Goal: Check status: Check status

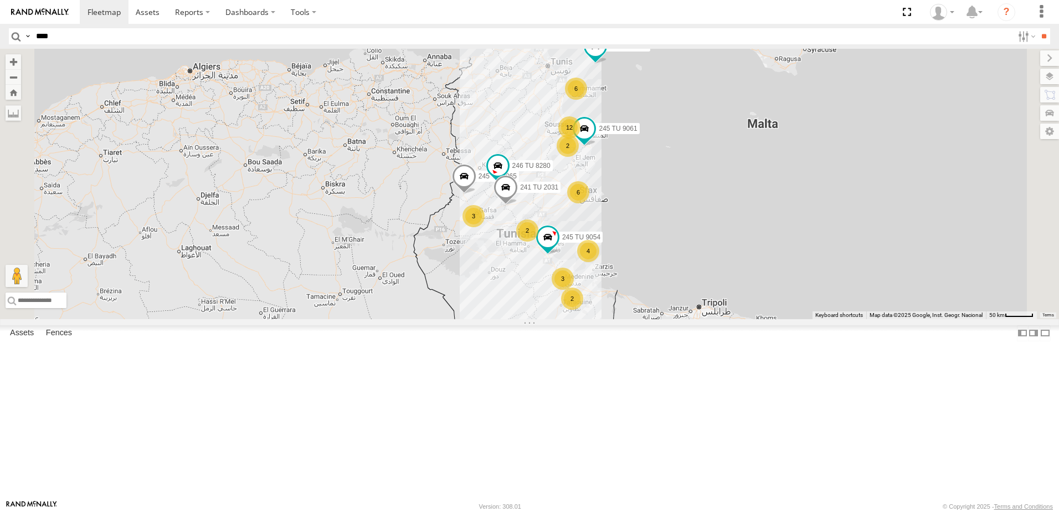
type input "****"
click at [1037, 28] on input "**" at bounding box center [1043, 36] width 13 height 16
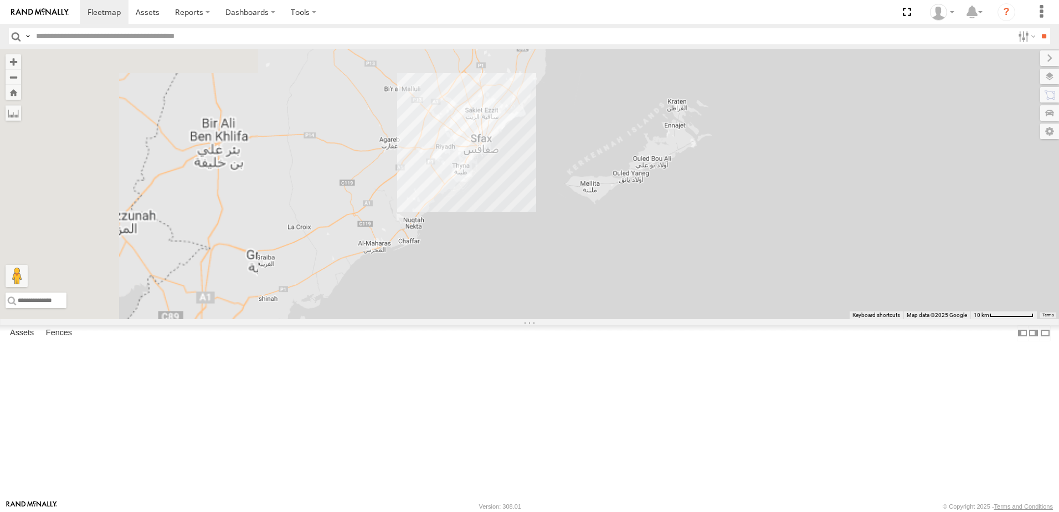
drag, startPoint x: 567, startPoint y: 211, endPoint x: 995, endPoint y: 395, distance: 465.8
click at [1020, 319] on div "241 TU 2029 246 TU 8280 241 TU 2031 231 TU 3162 245 TU 9066 245 TU 9054" at bounding box center [529, 184] width 1059 height 270
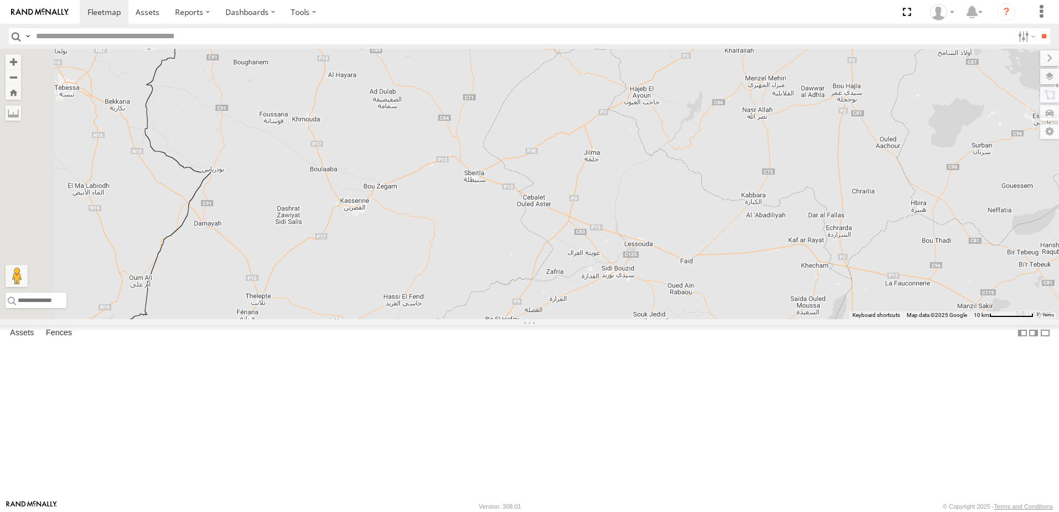
drag, startPoint x: 893, startPoint y: 384, endPoint x: 860, endPoint y: 393, distance: 34.4
click at [864, 319] on div "241 TU 2029 246 TU 8280 241 TU 2031 231 TU 3162 245 TU 9066 245 TU 9054" at bounding box center [529, 184] width 1059 height 270
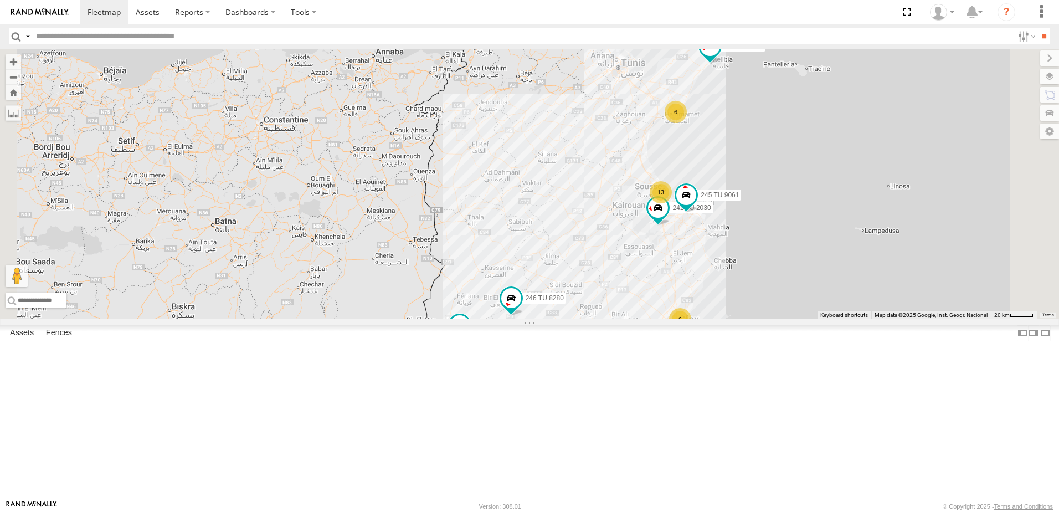
drag, startPoint x: 833, startPoint y: 330, endPoint x: 729, endPoint y: 342, distance: 104.2
click at [714, 319] on div "241 TU 2029 246 TU 8280 241 TU 2031 231 TU 3162 245 TU 9066 245 TU 9054 6 241 T…" at bounding box center [529, 184] width 1059 height 270
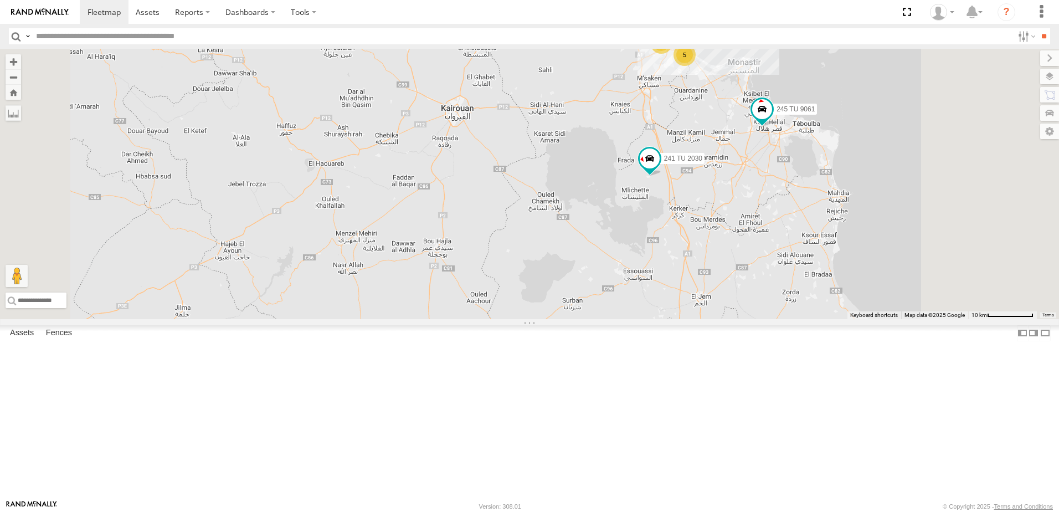
drag, startPoint x: 867, startPoint y: 327, endPoint x: 860, endPoint y: 368, distance: 41.5
click at [863, 319] on div "241 TU 2029 246 TU 8280 241 TU 2031 231 TU 3162 245 TU 9066 245 TU 9054 241 TU …" at bounding box center [529, 184] width 1059 height 270
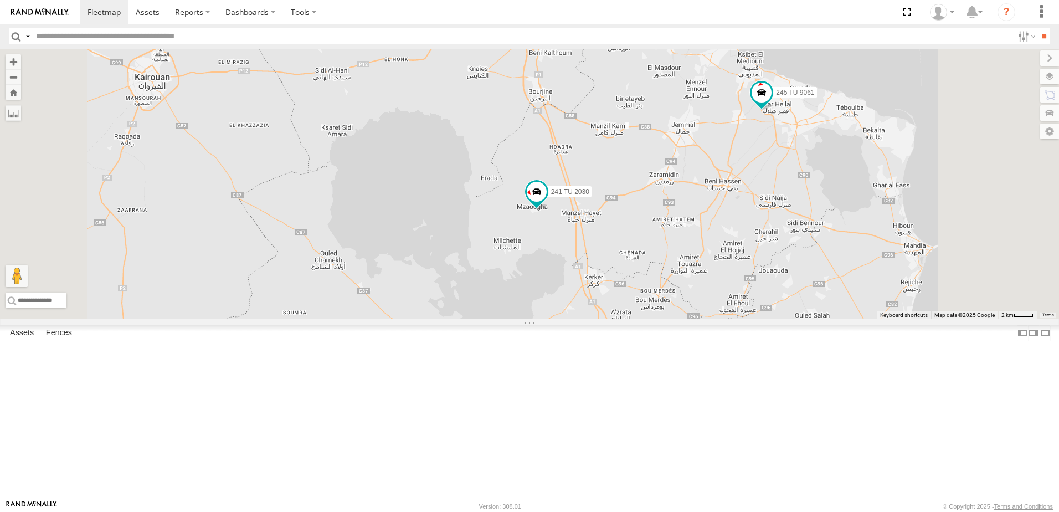
drag, startPoint x: 882, startPoint y: 311, endPoint x: 841, endPoint y: 398, distance: 95.6
click at [838, 319] on div "241 TU 2029 246 TU 8280 241 TU 2031 231 TU 3162 245 TU 9066 245 TU 9054 241 TU …" at bounding box center [529, 184] width 1059 height 270
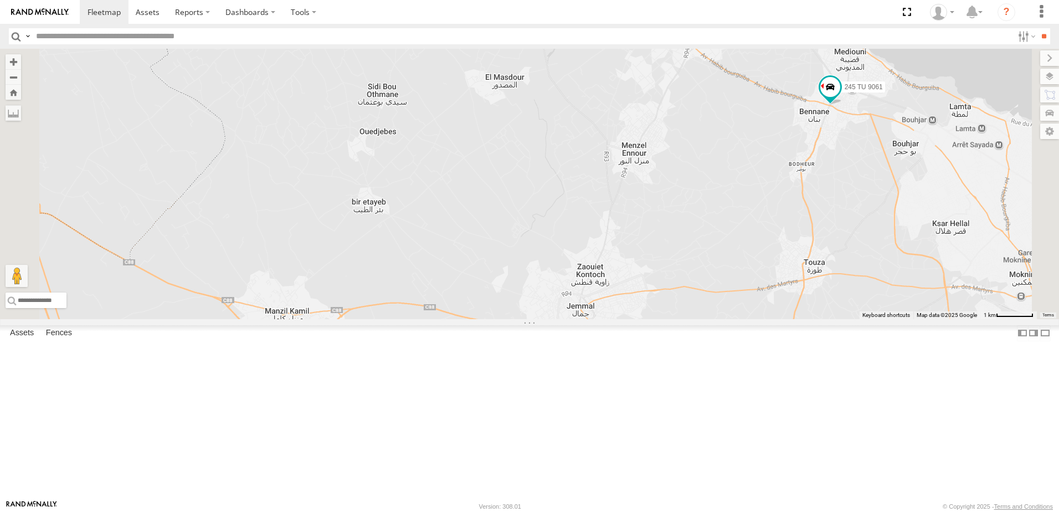
drag, startPoint x: 885, startPoint y: 182, endPoint x: 926, endPoint y: 261, distance: 89.4
click at [926, 261] on div "241 TU 2030 245 TU 9061" at bounding box center [529, 184] width 1059 height 270
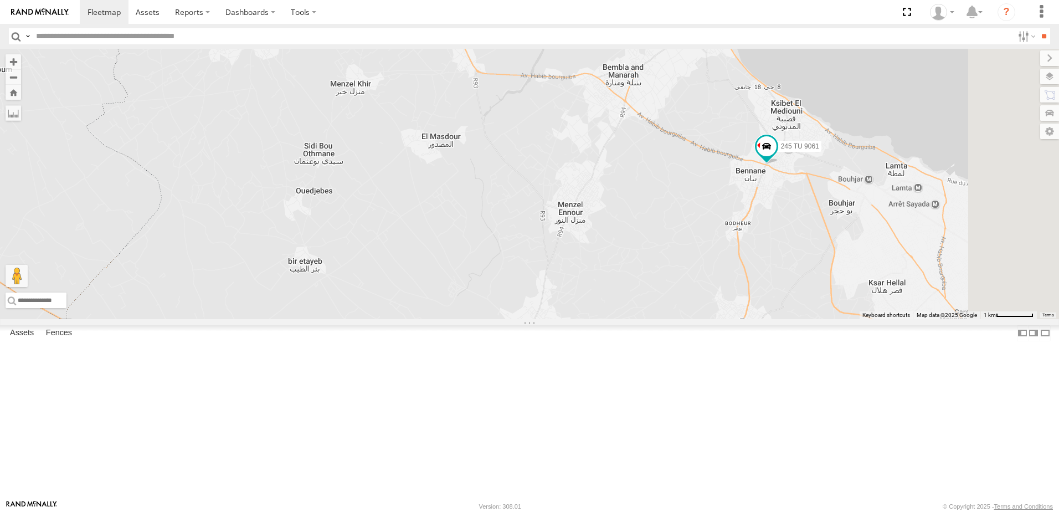
drag, startPoint x: 939, startPoint y: 235, endPoint x: 858, endPoint y: 295, distance: 101.0
click at [858, 295] on div "241 TU 2030 245 TU 9061" at bounding box center [529, 184] width 1059 height 270
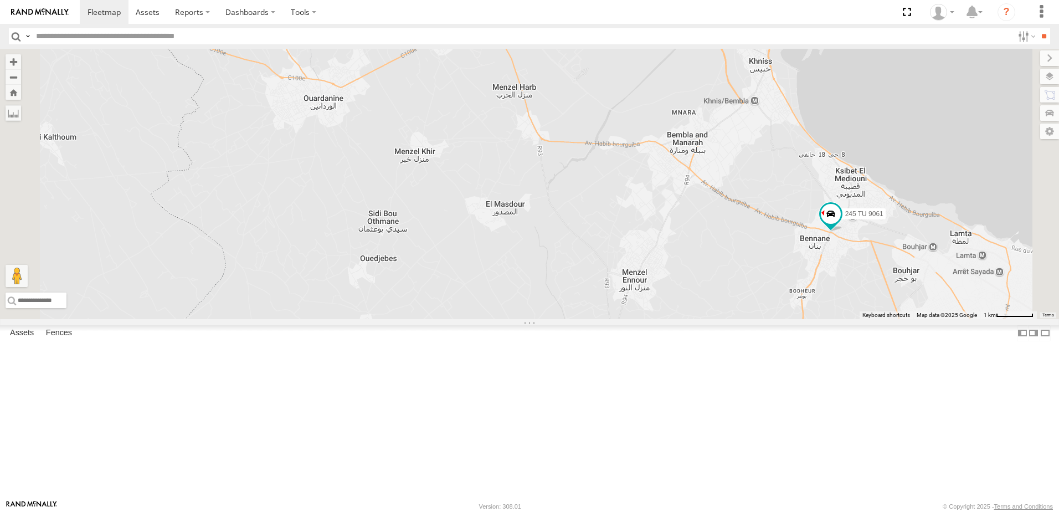
drag, startPoint x: 848, startPoint y: 269, endPoint x: 924, endPoint y: 318, distance: 91.2
click at [940, 319] on div "241 TU 2030 245 TU 9061" at bounding box center [529, 184] width 1059 height 270
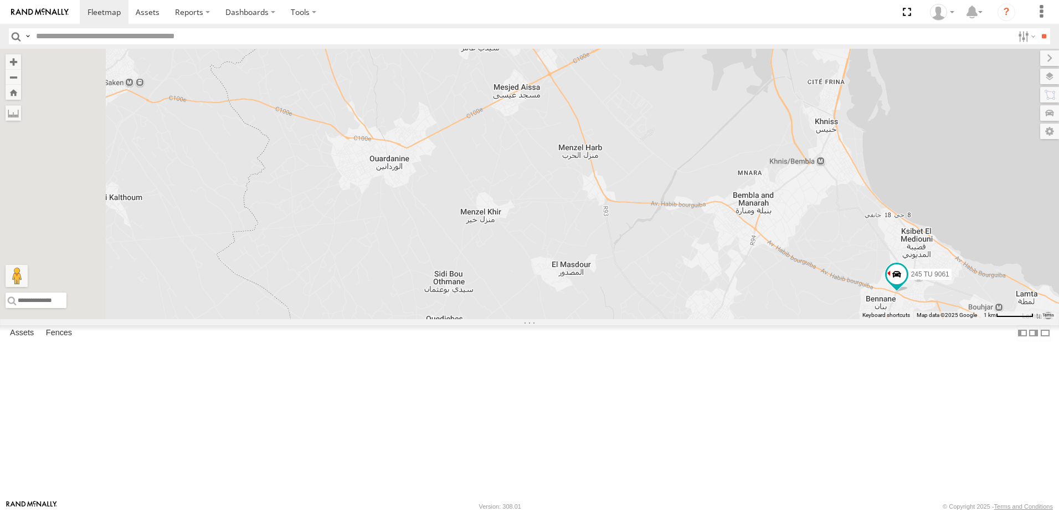
drag, startPoint x: 833, startPoint y: 318, endPoint x: 859, endPoint y: 334, distance: 30.6
click at [859, 319] on div "241 TU 2030 245 TU 9061" at bounding box center [529, 184] width 1059 height 270
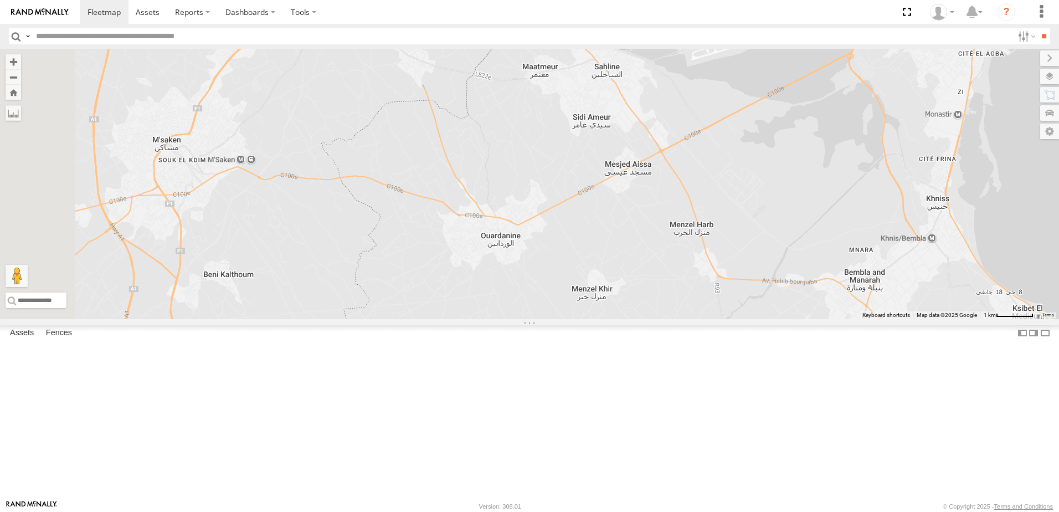
drag, startPoint x: 758, startPoint y: 297, endPoint x: 833, endPoint y: 355, distance: 94.3
click at [833, 319] on div "241 TU 2030 245 TU 9061" at bounding box center [529, 184] width 1059 height 270
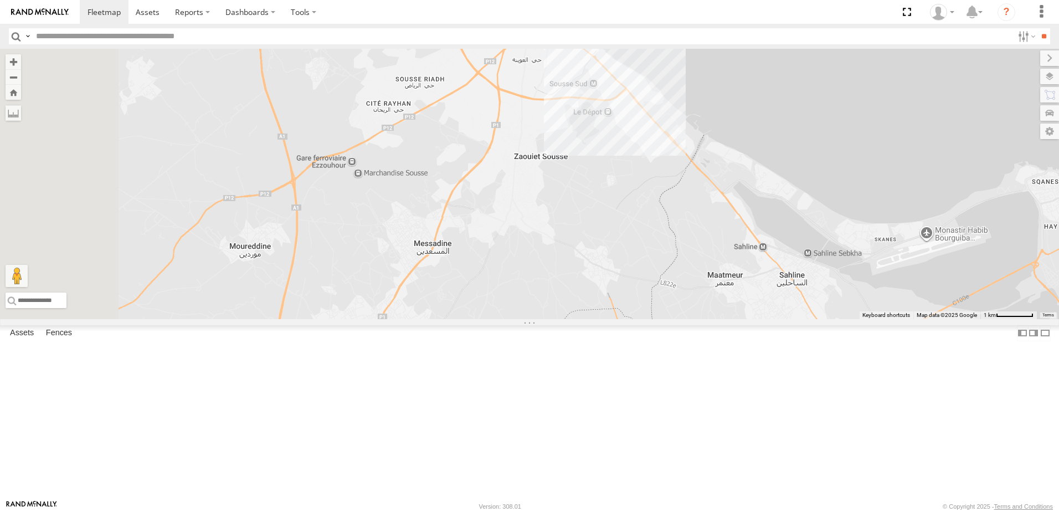
drag, startPoint x: 797, startPoint y: 313, endPoint x: 780, endPoint y: 372, distance: 61.7
click at [793, 319] on div "241 TU 2030 245 TU 9061" at bounding box center [529, 184] width 1059 height 270
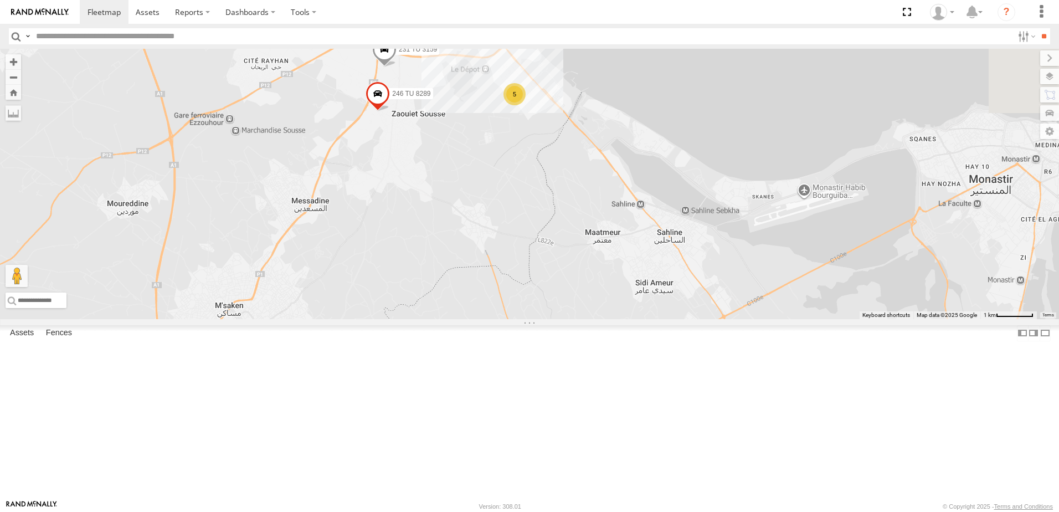
drag, startPoint x: 761, startPoint y: 210, endPoint x: 631, endPoint y: 171, distance: 136.1
click at [631, 171] on div "231 TU 3159 231 TU 3158 246 TU 8289 245 TU 9059 5" at bounding box center [529, 184] width 1059 height 270
drag, startPoint x: 672, startPoint y: 288, endPoint x: 674, endPoint y: 146, distance: 142.3
click at [674, 146] on div "231 TU 3159 231 TU 3158 246 TU 8289 245 TU 9059 5" at bounding box center [529, 184] width 1059 height 270
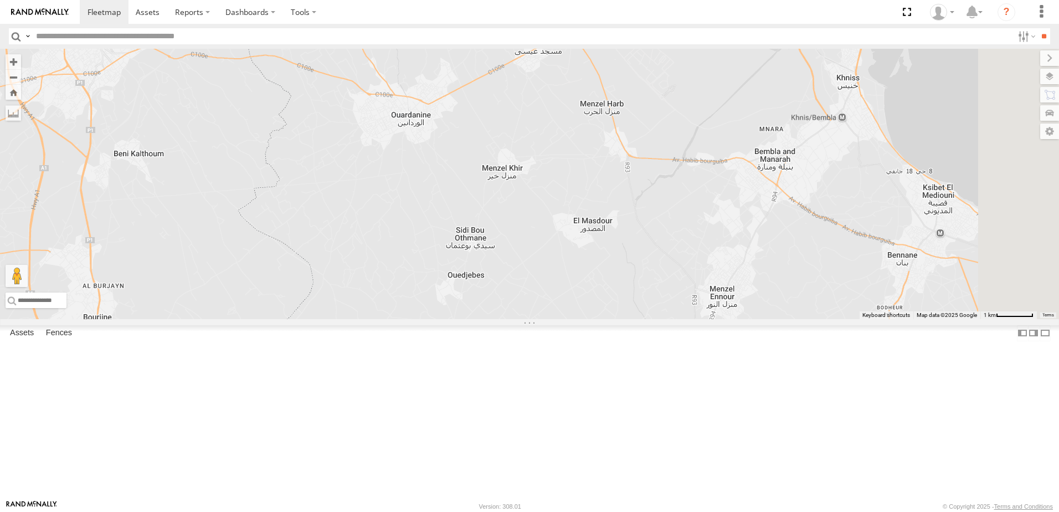
drag, startPoint x: 694, startPoint y: 228, endPoint x: 507, endPoint y: 299, distance: 200.1
click at [493, 315] on div "231 TU 3159 231 TU 3158 246 TU 8289 245 TU 9059 5" at bounding box center [529, 184] width 1059 height 270
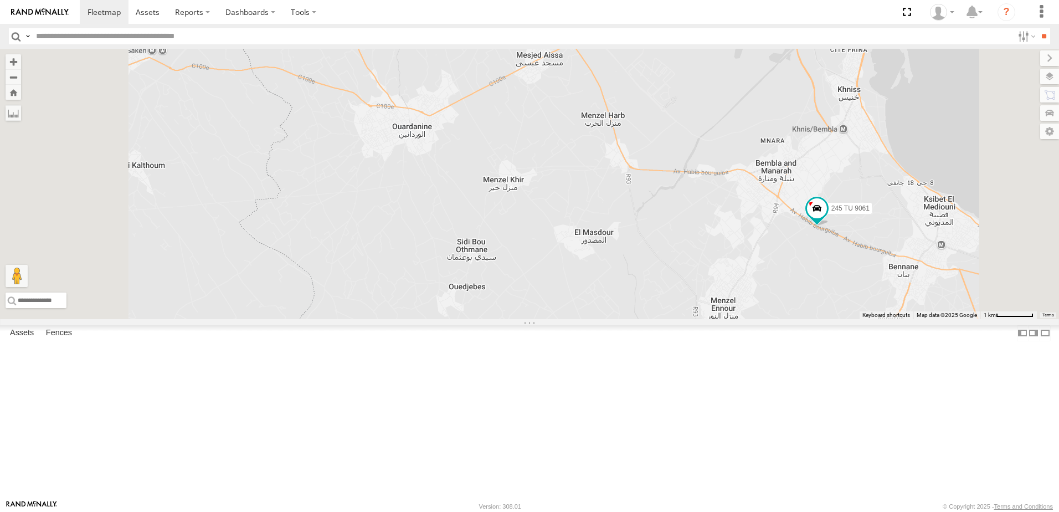
drag, startPoint x: 797, startPoint y: 260, endPoint x: 864, endPoint y: 311, distance: 84.3
click at [864, 311] on div "231 TU 3158 245 TU 9059 245 TU 9061 241 TU 2030 234 TU 2630 241 TU 2026 245 TU …" at bounding box center [529, 184] width 1059 height 270
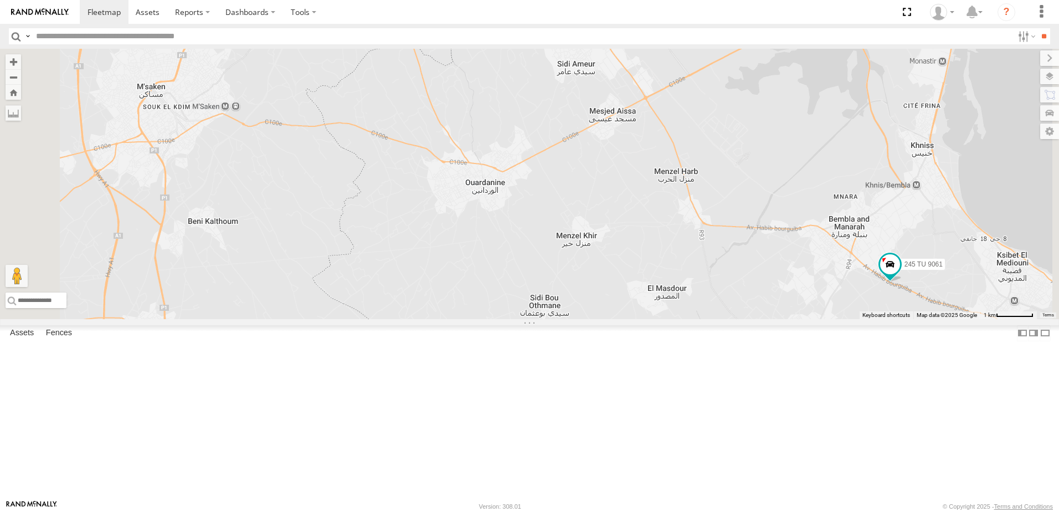
drag, startPoint x: 701, startPoint y: 278, endPoint x: 783, endPoint y: 343, distance: 104.4
click at [783, 319] on div "231 TU 3158 245 TU 9059 245 TU 9061 241 TU 2030 234 TU 2630 241 TU 2026 245 TU …" at bounding box center [529, 184] width 1059 height 270
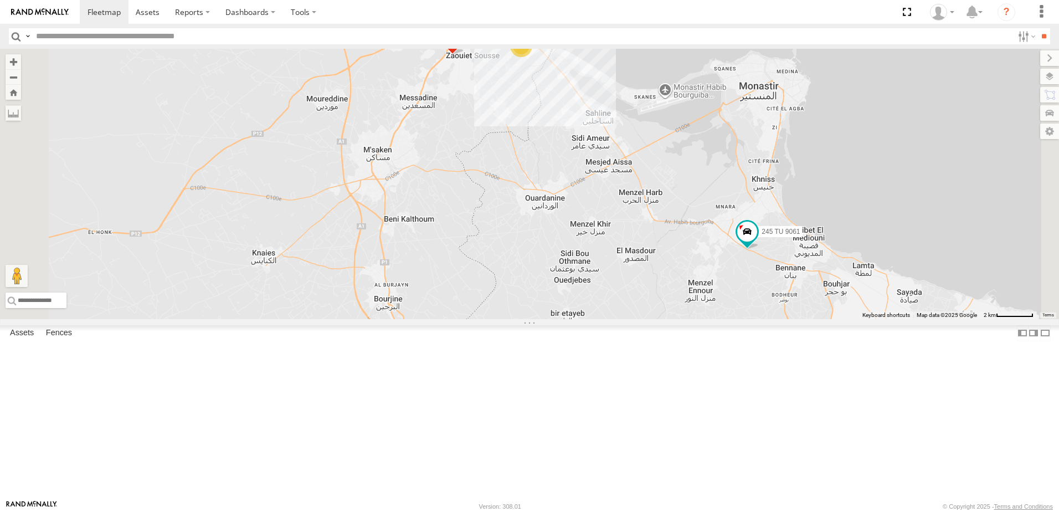
drag, startPoint x: 608, startPoint y: 262, endPoint x: 623, endPoint y: 398, distance: 136.4
click at [624, 319] on div "231 TU 3158 245 TU 9059 245 TU 9061 241 TU 2030 234 TU 2630 241 TU 2026 245 TU …" at bounding box center [529, 184] width 1059 height 270
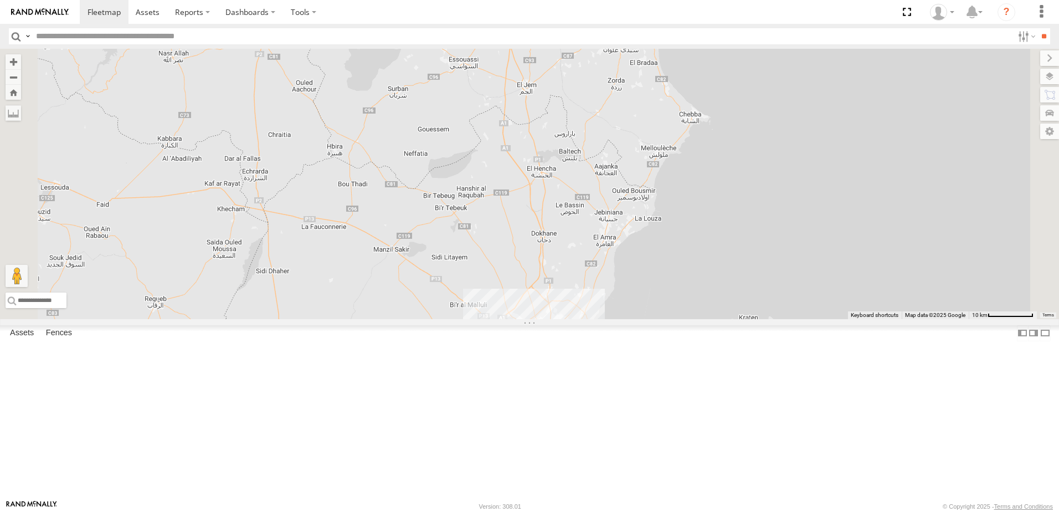
drag, startPoint x: 740, startPoint y: 212, endPoint x: 705, endPoint y: 320, distance: 113.6
click at [712, 319] on div "241 TU 2030 241 TU 2029 246 TU 8280 231 TU 3162 245 TU 9066 245 TU 9054 4 241 T…" at bounding box center [529, 184] width 1059 height 270
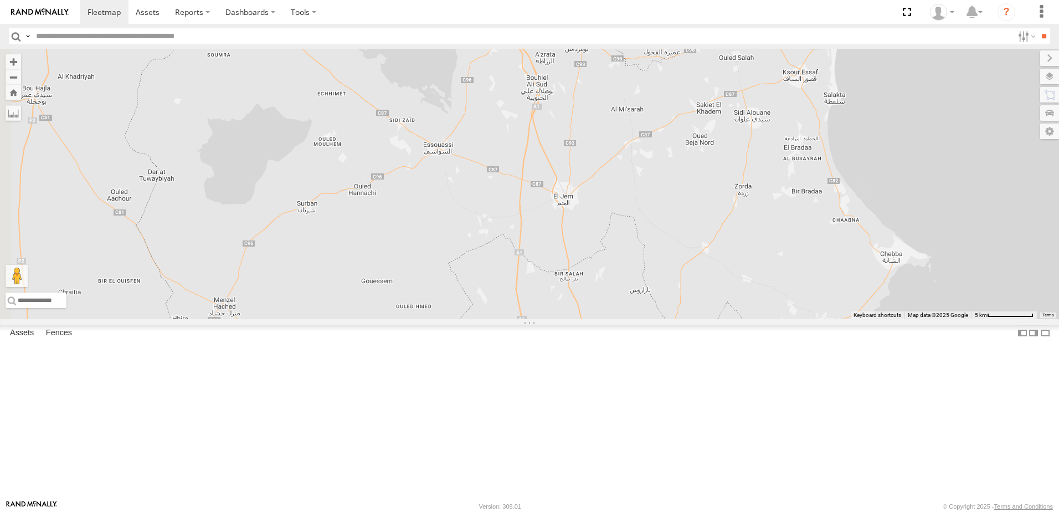
drag, startPoint x: 673, startPoint y: 253, endPoint x: 770, endPoint y: 420, distance: 192.8
click at [770, 319] on div "241 TU 2030 241 TU 2029 246 TU 8280 231 TU 3162 245 TU 9066 245 TU 9054 241 TU …" at bounding box center [529, 184] width 1059 height 270
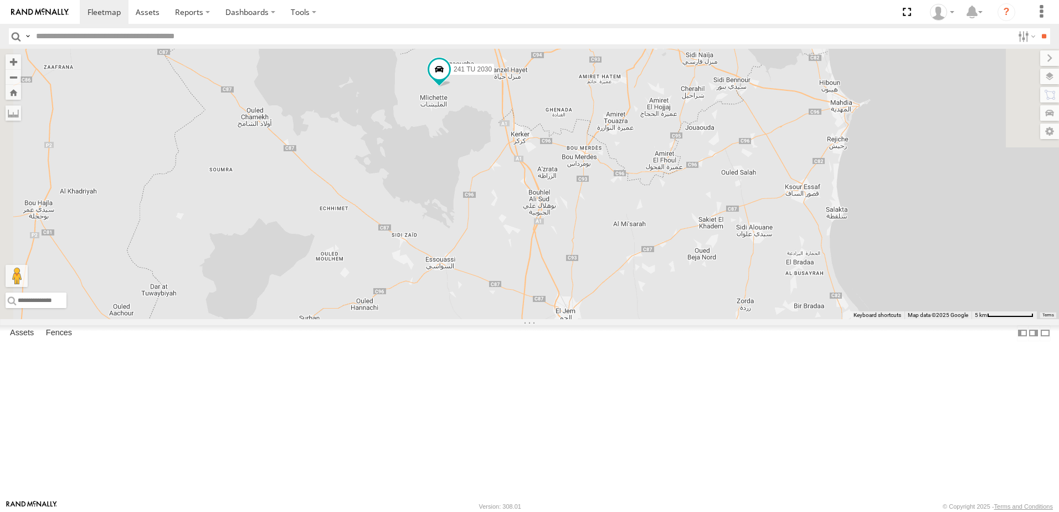
drag, startPoint x: 742, startPoint y: 333, endPoint x: 745, endPoint y: 393, distance: 59.9
click at [745, 319] on div "241 TU 2030 241 TU 2029 246 TU 8280 231 TU 3162 245 TU 9066 245 TU 9054 241 TU …" at bounding box center [529, 184] width 1059 height 270
click at [449, 80] on span at bounding box center [439, 70] width 20 height 20
click at [514, 79] on div "241 TU 2030 Souse Branch زرمدين زرمدين 35.52189 , 10.54756 0 [PERSON_NAME] 08:5…" at bounding box center [439, 23] width 151 height 111
click at [571, 206] on div "241 TU 2030 241 TU 2029 246 TU 8280 231 TU 3162 245 TU 9066 245 TU 9054 241 TU …" at bounding box center [529, 184] width 1059 height 270
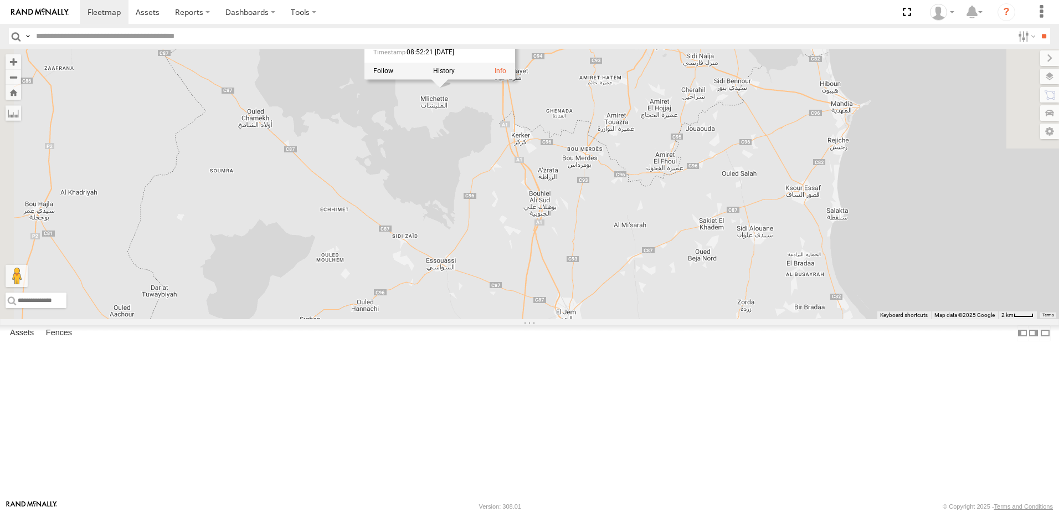
click at [588, 235] on div "241 TU 2030 241 TU 2029 246 TU 8280 231 TU 3162 245 TU 9066 245 TU 9054 241 TU …" at bounding box center [529, 184] width 1059 height 270
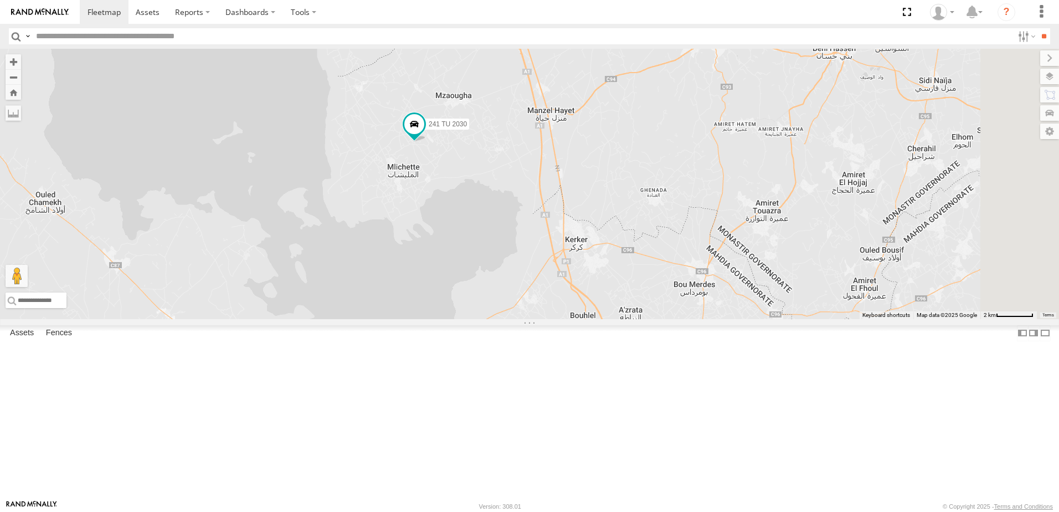
drag, startPoint x: 586, startPoint y: 205, endPoint x: 580, endPoint y: 290, distance: 84.9
click at [580, 290] on div "241 TU 2030 241 TU 2029 246 TU 8280 231 TU 3162 245 TU 9066 245 TU 9054 241 TU …" at bounding box center [529, 184] width 1059 height 270
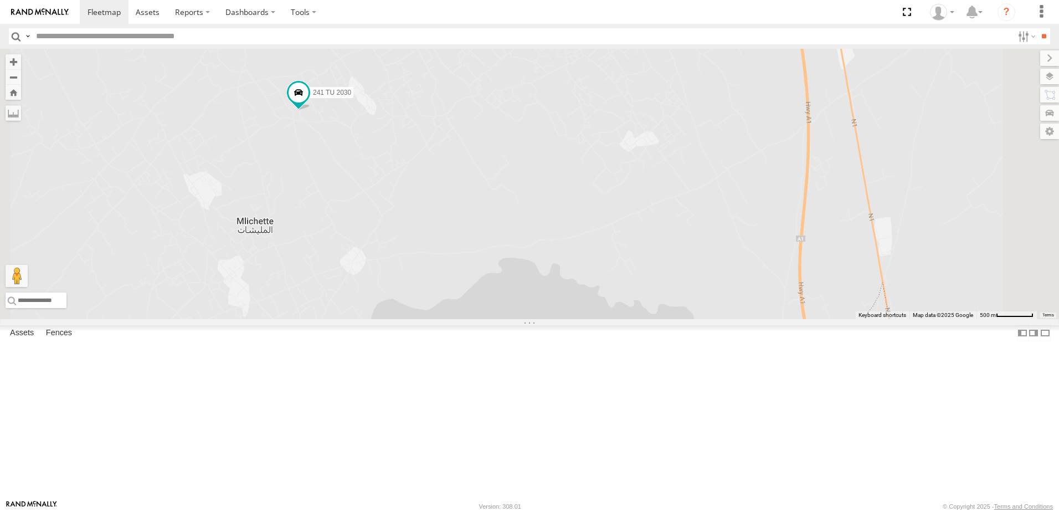
drag, startPoint x: 613, startPoint y: 244, endPoint x: 590, endPoint y: 343, distance: 101.9
click at [586, 319] on div "241 TU 2030 241 TU 2029 246 TU 8280 231 TU 3162 245 TU 9066 245 TU 9054 241 TU …" at bounding box center [529, 184] width 1059 height 270
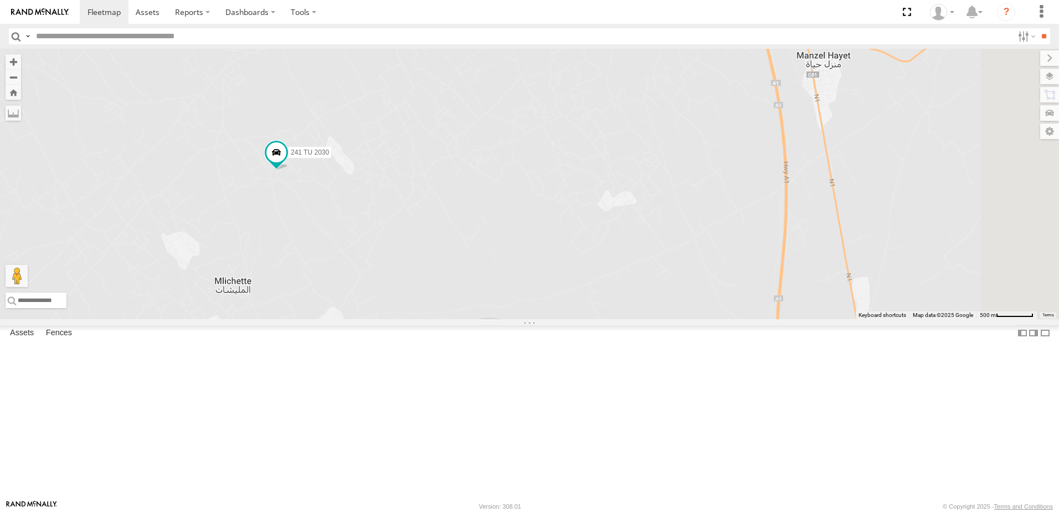
drag, startPoint x: 617, startPoint y: 276, endPoint x: 628, endPoint y: 320, distance: 45.0
click at [628, 319] on div "241 TU 2030 241 TU 2029 246 TU 8280 231 TU 3162 245 TU 9066 245 TU 9054 241 TU …" at bounding box center [529, 184] width 1059 height 270
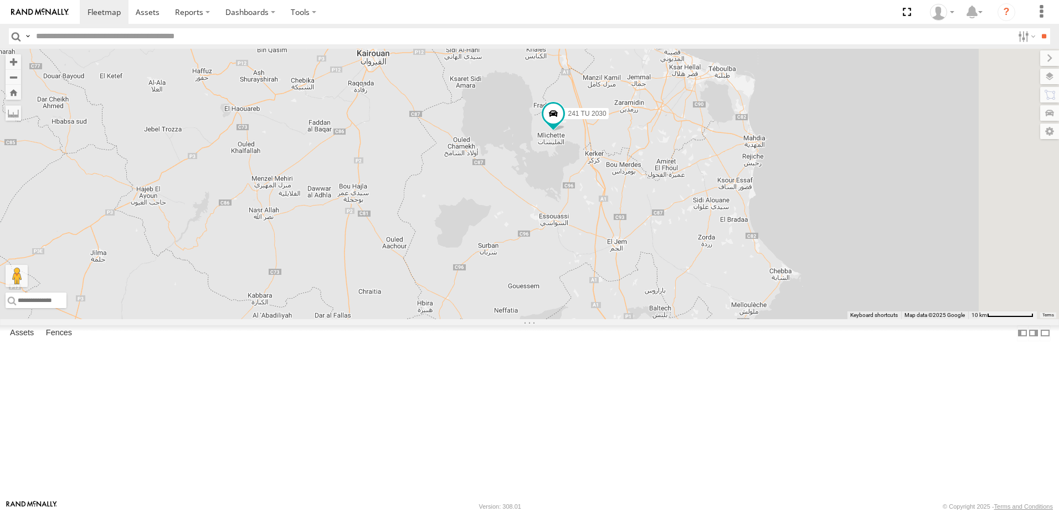
click at [846, 246] on div "241 TU 2030 241 TU 2029 246 TU 8280 231 TU 3162 245 TU 9066 245 TU 9054 241 TU …" at bounding box center [529, 184] width 1059 height 270
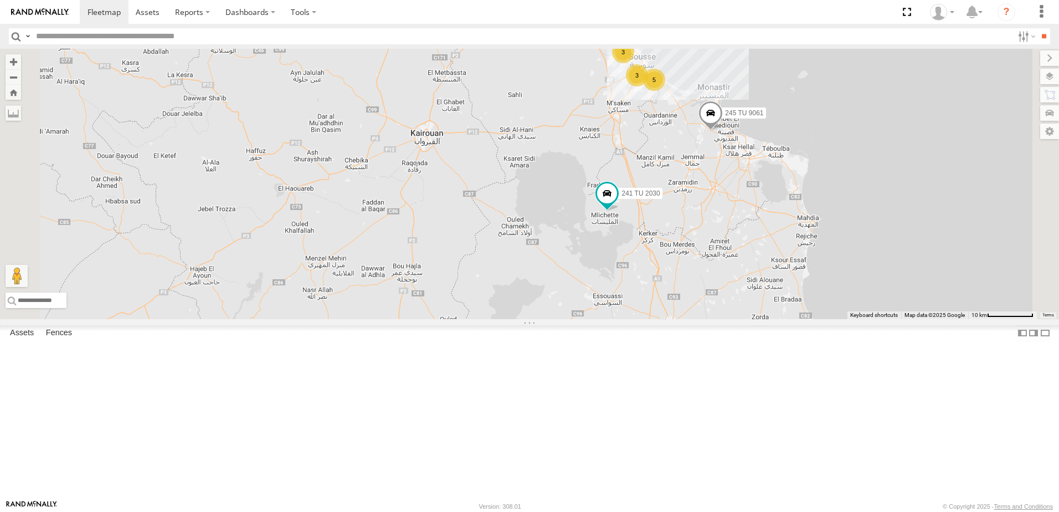
drag, startPoint x: 803, startPoint y: 211, endPoint x: 863, endPoint y: 307, distance: 113.1
click at [862, 307] on div "241 TU 2030 241 TU 2029 246 TU 8280 231 TU 3162 245 TU 9066 245 TU 9054 241 TU …" at bounding box center [529, 184] width 1059 height 270
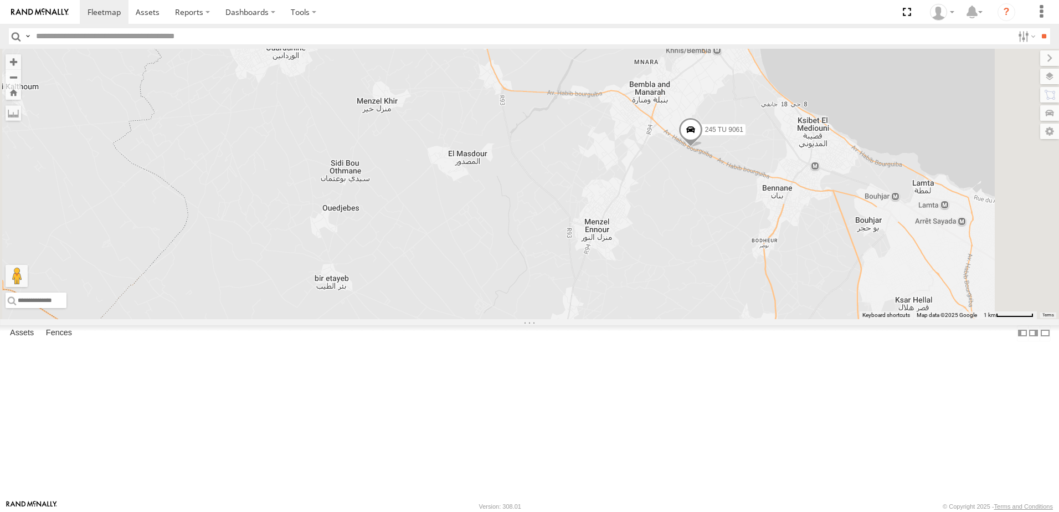
drag, startPoint x: 803, startPoint y: 221, endPoint x: 836, endPoint y: 256, distance: 47.4
click at [836, 256] on div "241 TU 2030 241 TU 2029 246 TU 8280 231 TU 3162 245 TU 9066 245 TU 9054 241 TU …" at bounding box center [529, 184] width 1059 height 270
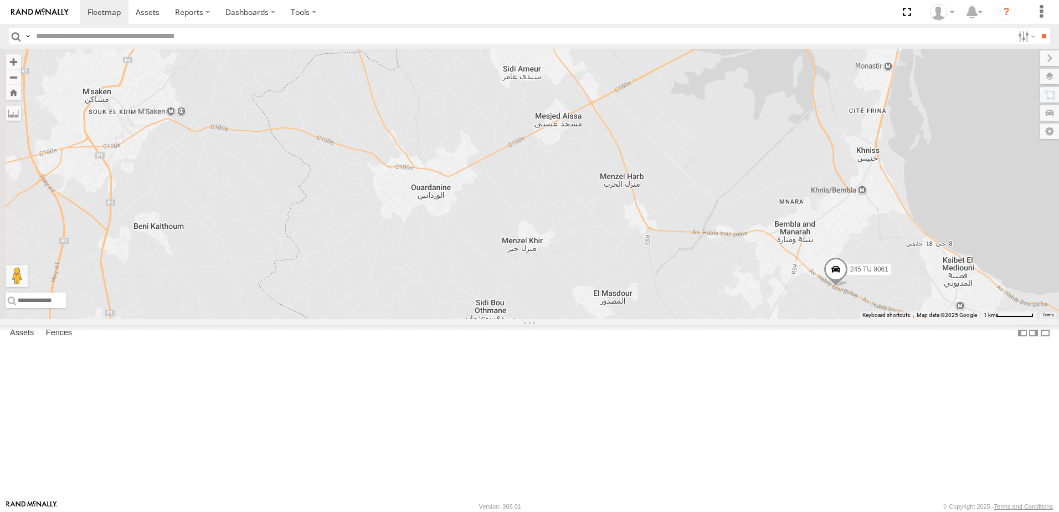
drag, startPoint x: 652, startPoint y: 128, endPoint x: 794, endPoint y: 291, distance: 215.4
click at [794, 291] on div "241 TU 2030 241 TU 2029 246 TU 8280 231 TU 3162 245 TU 9066 245 TU 9054 241 TU …" at bounding box center [529, 184] width 1059 height 270
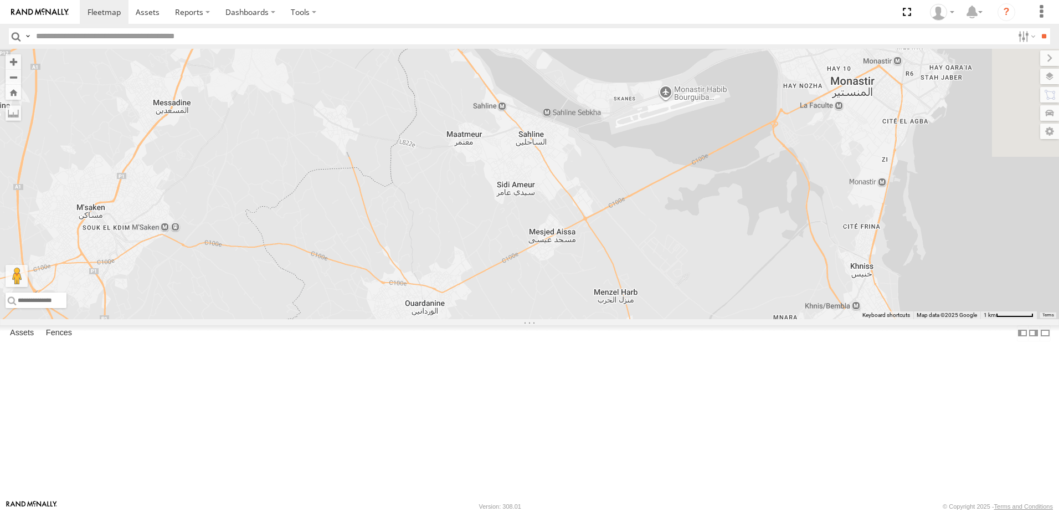
drag, startPoint x: 719, startPoint y: 227, endPoint x: 718, endPoint y: 302, distance: 74.7
click at [718, 317] on div "241 TU 2030 241 TU 2029 246 TU 8280 231 TU 3162 245 TU 9066 245 TU 9054 241 TU …" at bounding box center [529, 184] width 1059 height 270
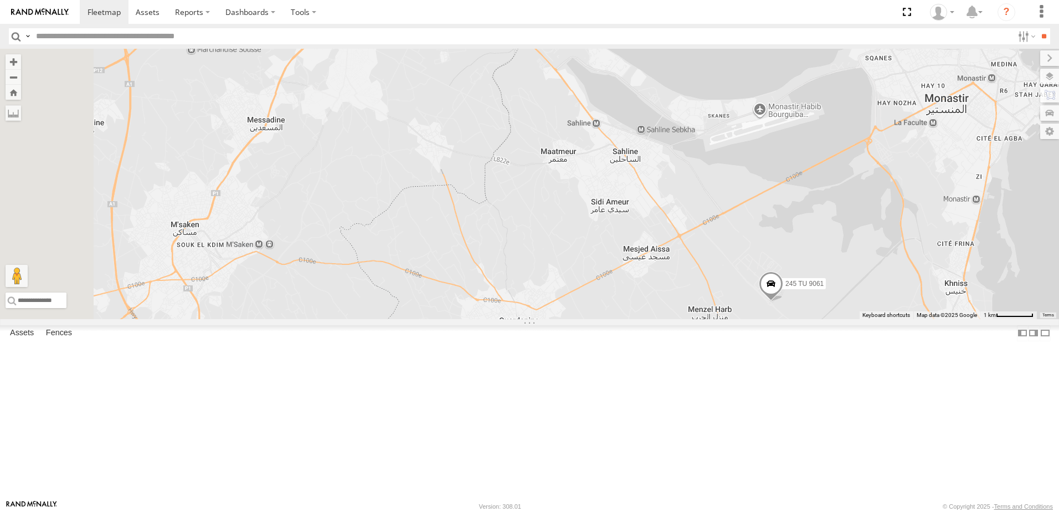
drag, startPoint x: 462, startPoint y: 222, endPoint x: 558, endPoint y: 240, distance: 98.0
click at [558, 240] on div "245 TU 9061 246 TU 8289 5" at bounding box center [529, 184] width 1059 height 270
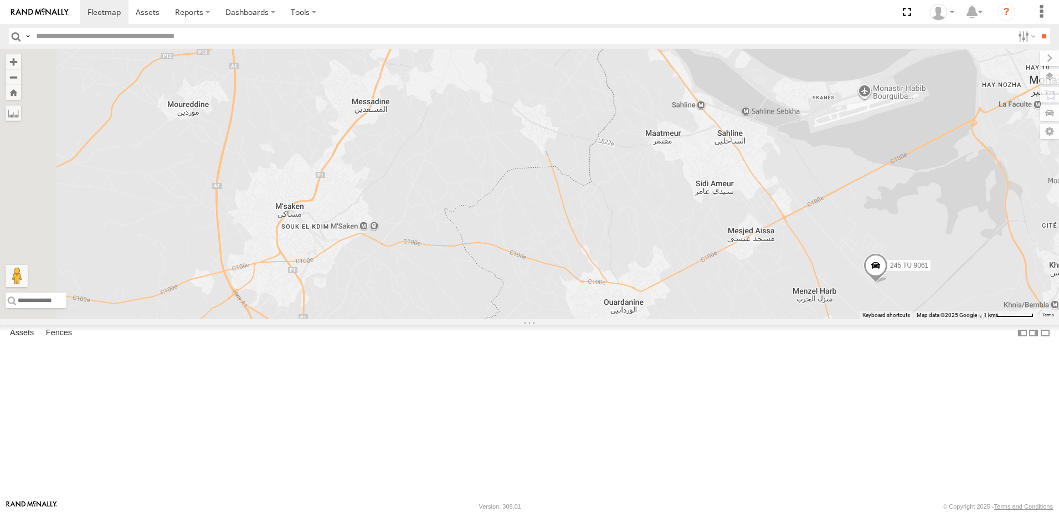
drag, startPoint x: 522, startPoint y: 329, endPoint x: 646, endPoint y: 297, distance: 128.8
click at [634, 303] on div "245 TU 9061 246 TU 8289 5" at bounding box center [529, 184] width 1059 height 270
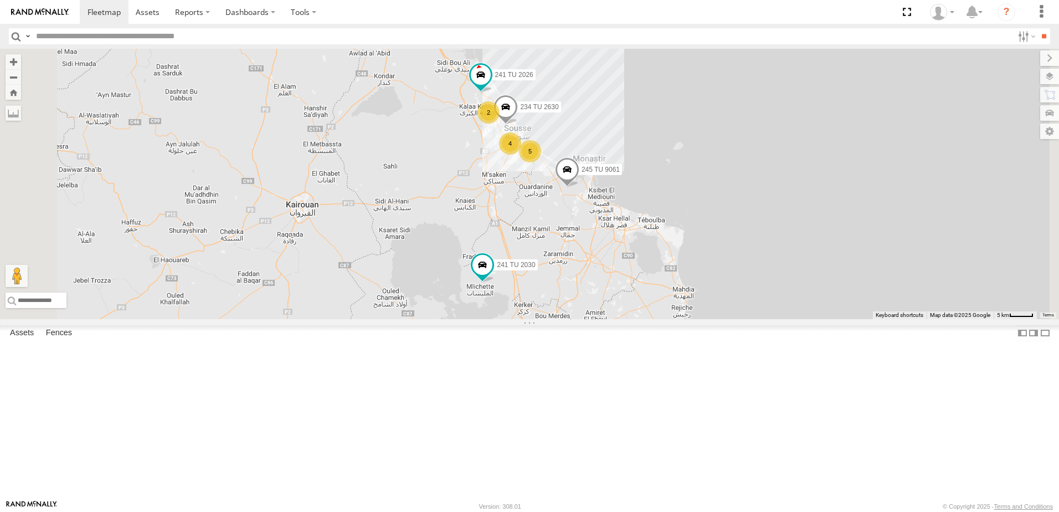
drag, startPoint x: 590, startPoint y: 347, endPoint x: 599, endPoint y: 316, distance: 32.2
click at [599, 316] on div "245 TU 9061 241 TU 2030 4 234 TU 2630 241 TU 2026 5 2" at bounding box center [529, 184] width 1059 height 270
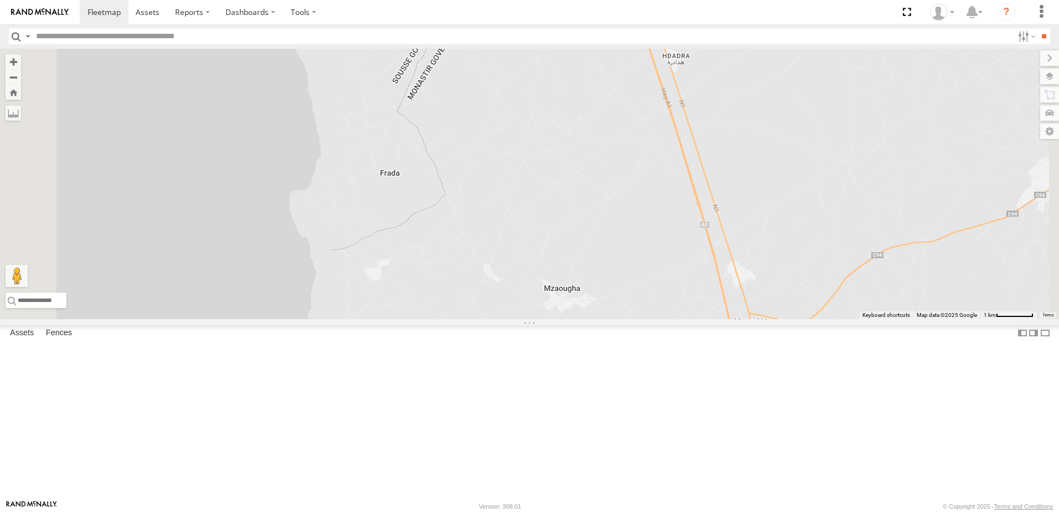
drag, startPoint x: 626, startPoint y: 353, endPoint x: 627, endPoint y: 195, distance: 157.8
click at [628, 200] on div "245 TU 9061 241 TU 2030 234 TU 2630 241 TU 2026" at bounding box center [529, 184] width 1059 height 270
